Goal: Information Seeking & Learning: Learn about a topic

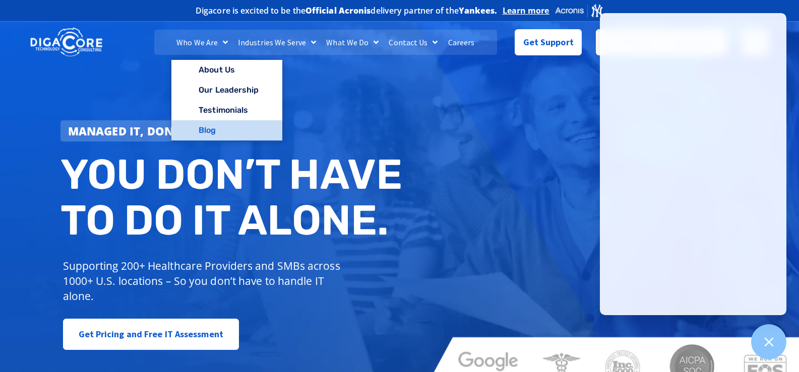
click at [209, 125] on link "Blog" at bounding box center [226, 130] width 110 height 20
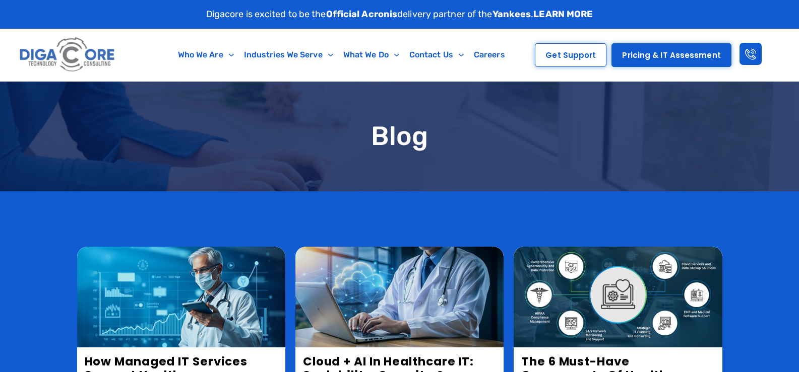
scroll to position [202, 0]
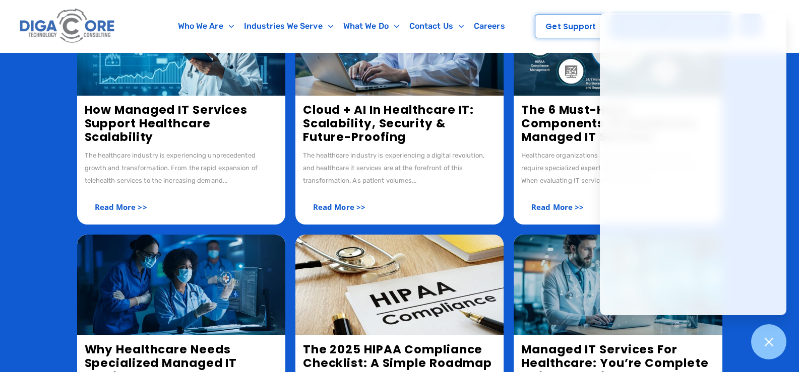
click at [350, 132] on link "Cloud + AI in Healthcare IT: Scalability, Security & Future-Proofing" at bounding box center [388, 123] width 171 height 43
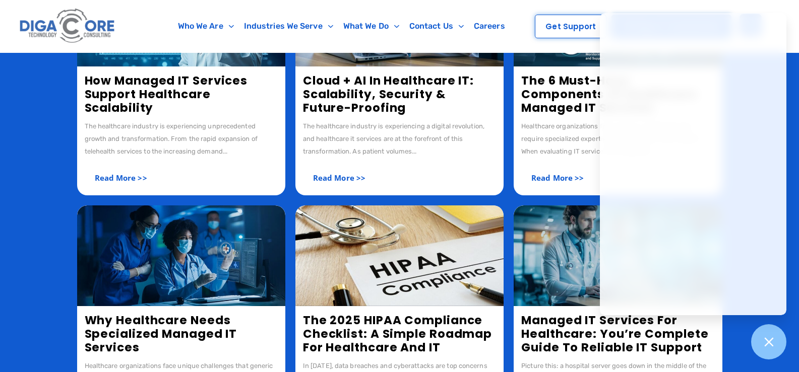
scroll to position [453, 0]
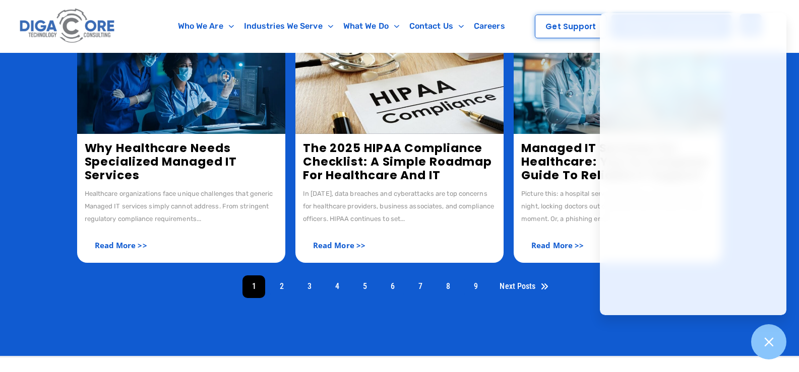
click at [350, 166] on link "The 2025 HIPAA Compliance Checklist: A Simple Roadmap for Healthcare and IT" at bounding box center [397, 161] width 189 height 43
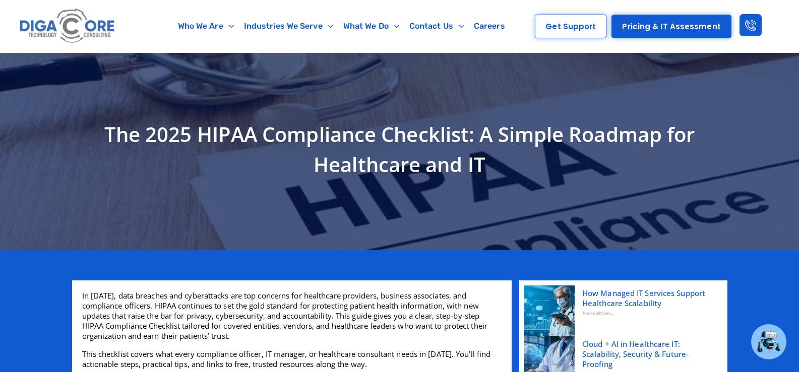
scroll to position [50, 0]
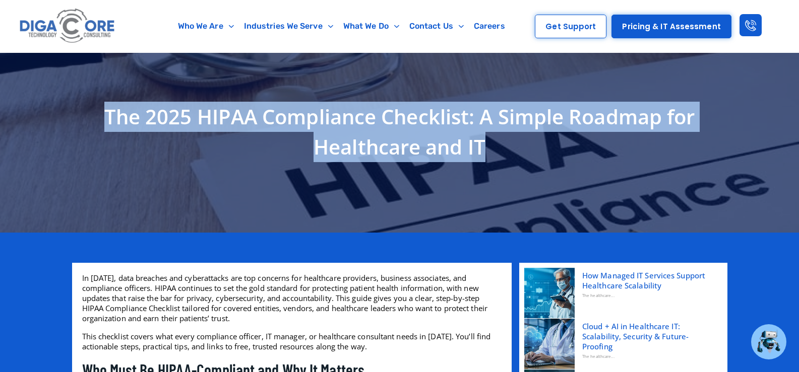
drag, startPoint x: 310, startPoint y: 136, endPoint x: 514, endPoint y: 151, distance: 204.1
click at [514, 151] on h1 "The 2025 HIPAA Compliance Checklist: A Simple Roadmap for Healthcare and IT" at bounding box center [399, 132] width 645 height 60
